Goal: Task Accomplishment & Management: Use online tool/utility

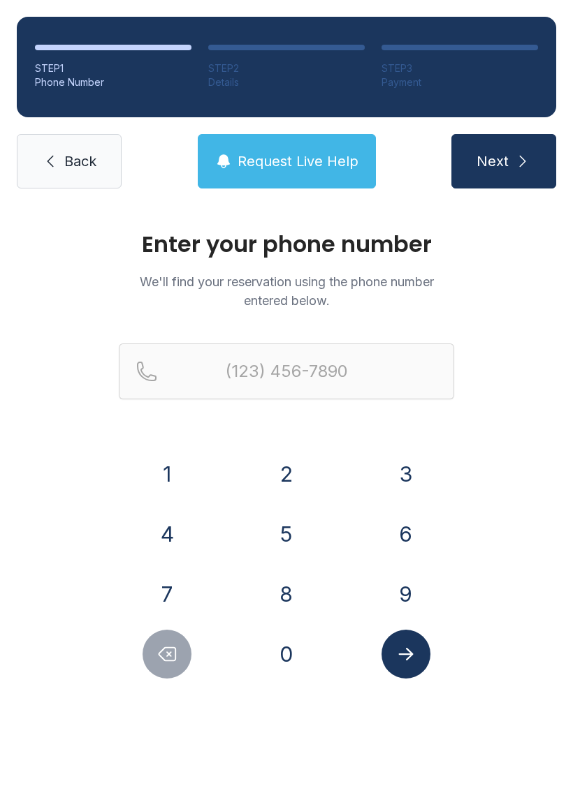
click at [162, 529] on button "4" at bounding box center [166, 534] width 49 height 49
click at [149, 580] on button "7" at bounding box center [166, 594] width 49 height 49
click at [277, 646] on button "0" at bounding box center [286, 654] width 49 height 49
click at [393, 590] on button "9" at bounding box center [405, 594] width 49 height 49
click at [275, 472] on button "2" at bounding box center [286, 474] width 49 height 49
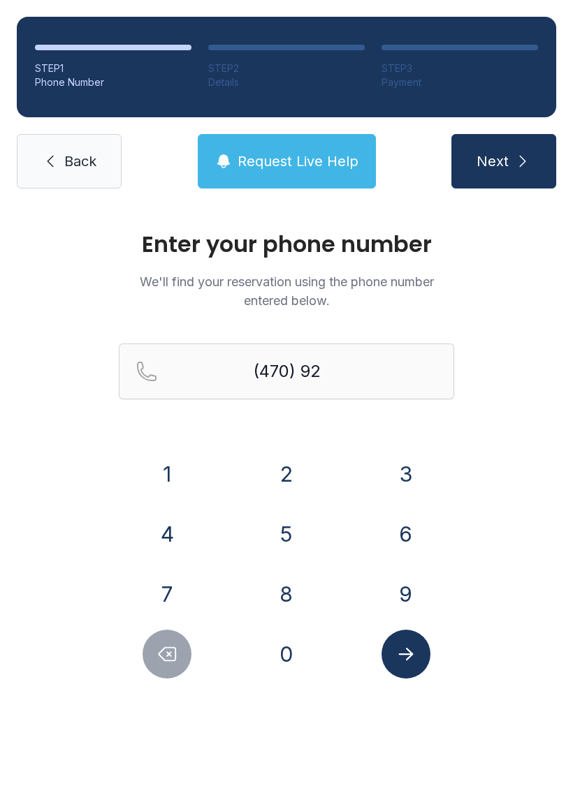
click at [149, 580] on button "7" at bounding box center [166, 594] width 49 height 49
click at [273, 529] on button "5" at bounding box center [286, 534] width 49 height 49
click at [154, 463] on button "1" at bounding box center [166, 474] width 49 height 49
click at [390, 532] on button "6" at bounding box center [405, 534] width 49 height 49
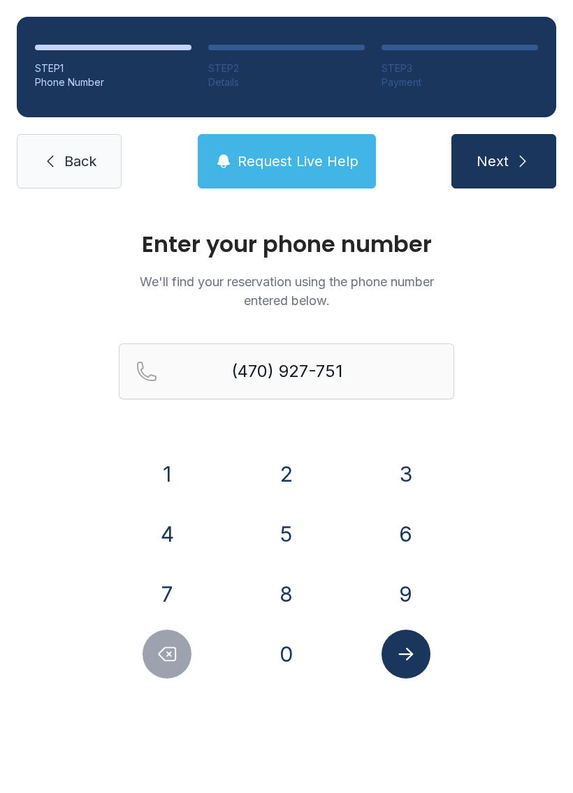
type input "[PHONE_NUMBER]"
click at [396, 661] on icon "Submit lookup form" at bounding box center [405, 654] width 21 height 21
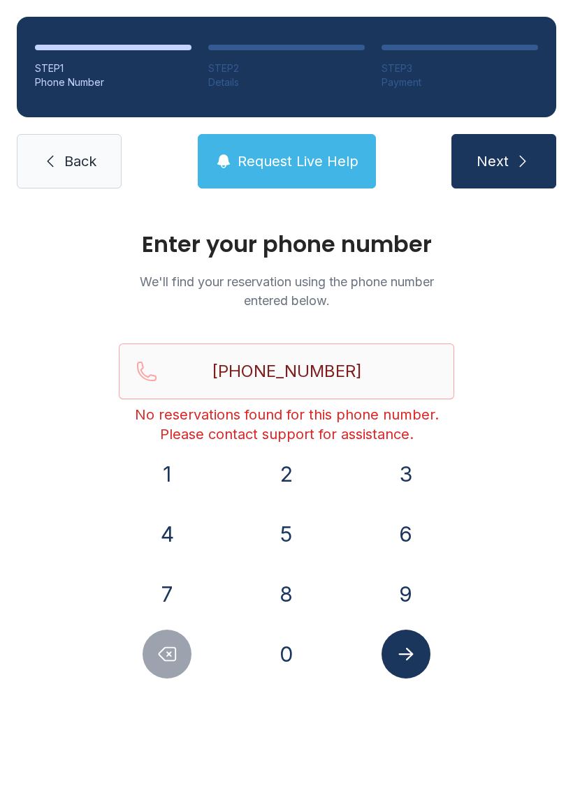
click at [56, 164] on icon at bounding box center [50, 161] width 17 height 17
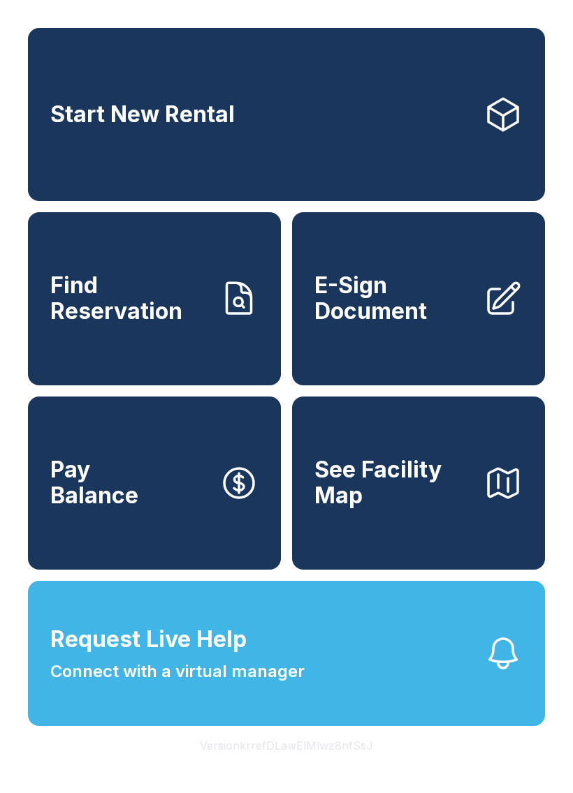
click at [366, 312] on span "E-Sign Document" at bounding box center [393, 298] width 158 height 51
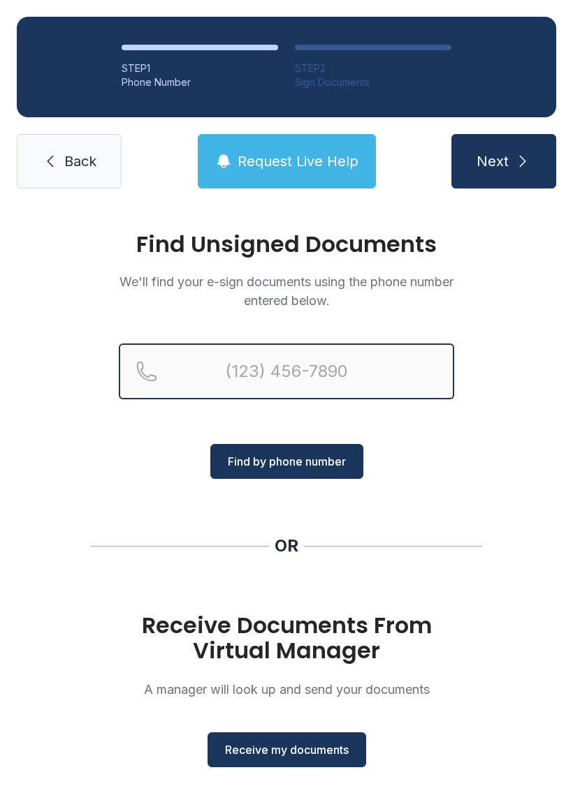
click at [219, 370] on input "Reservation phone number" at bounding box center [286, 372] width 335 height 56
type input "("
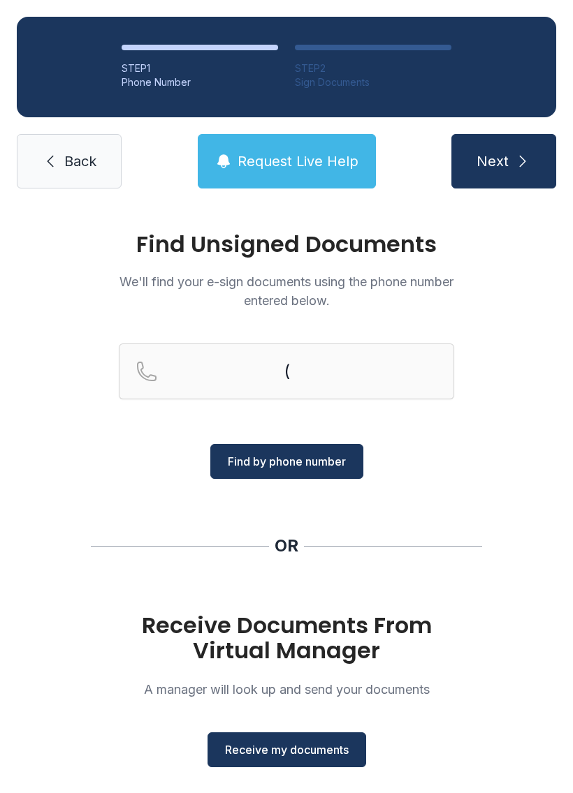
click at [85, 485] on div "Find Unsigned Documents We'll find your e-sign documents using the phone number…" at bounding box center [286, 514] width 573 height 618
click at [261, 745] on span "Receive my documents" at bounding box center [287, 750] width 124 height 17
